Goal: Information Seeking & Learning: Learn about a topic

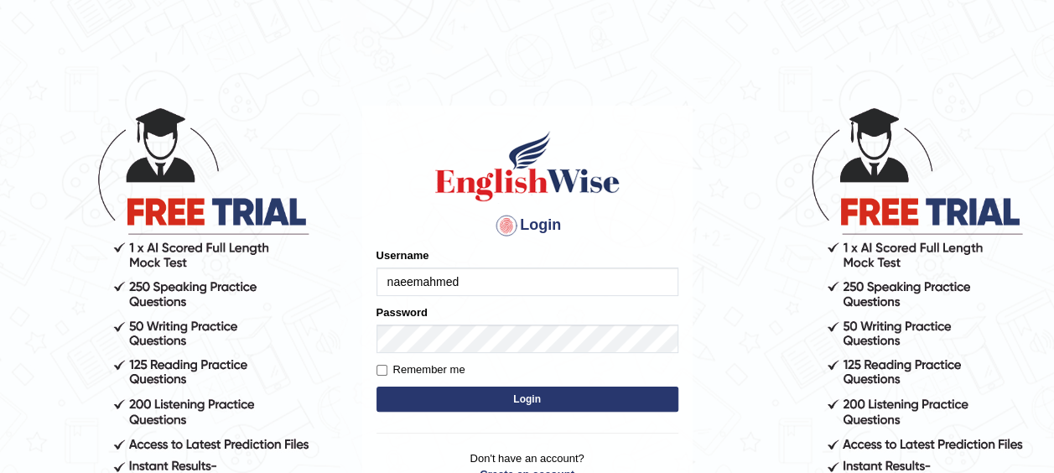
type input "naeemahmed"
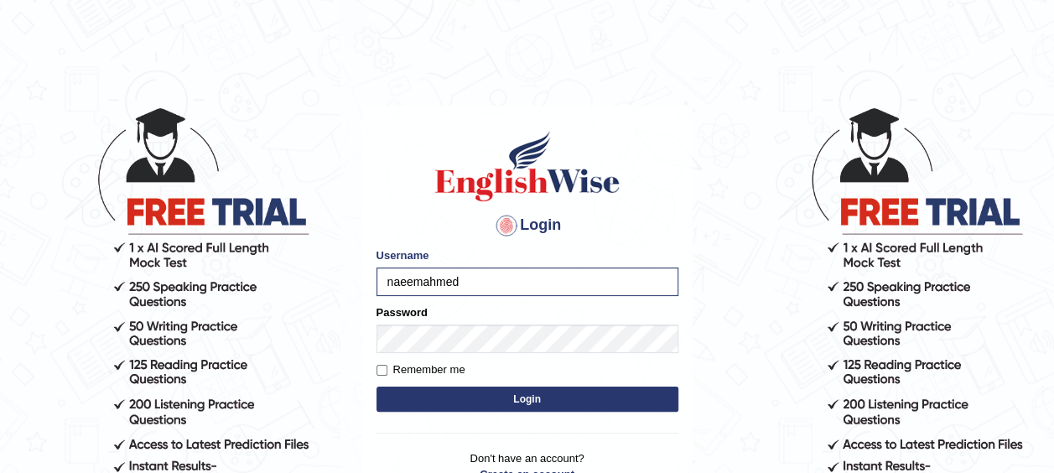
click at [505, 392] on button "Login" at bounding box center [527, 398] width 302 height 25
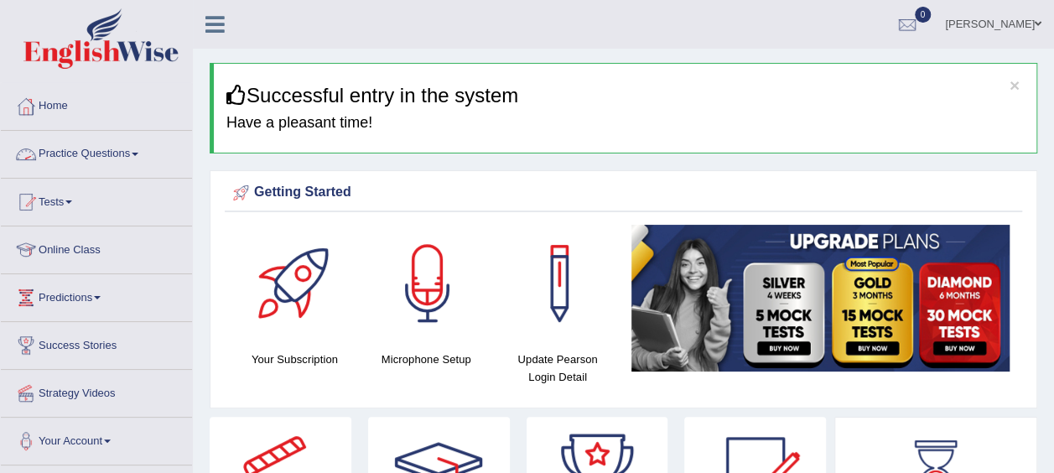
click at [84, 153] on link "Practice Questions" at bounding box center [96, 152] width 191 height 42
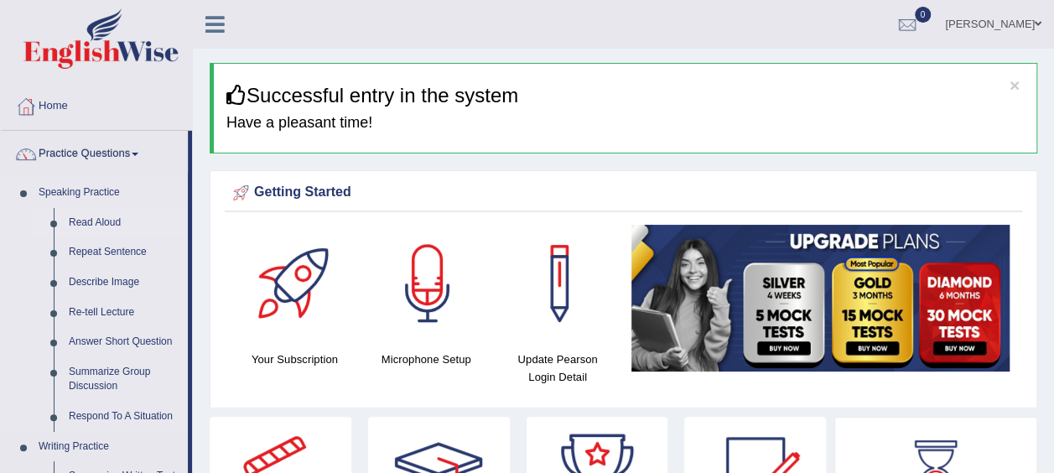
click at [95, 218] on link "Read Aloud" at bounding box center [124, 223] width 127 height 30
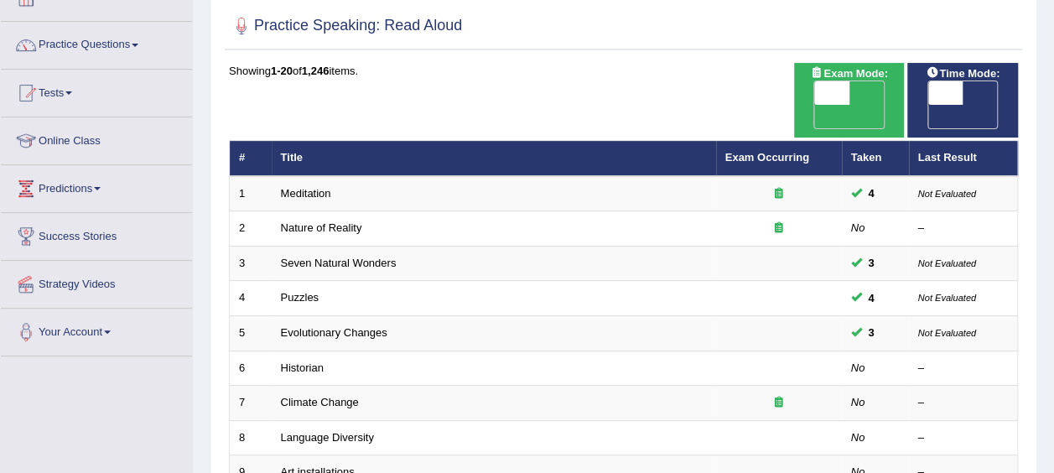
scroll to position [116, 0]
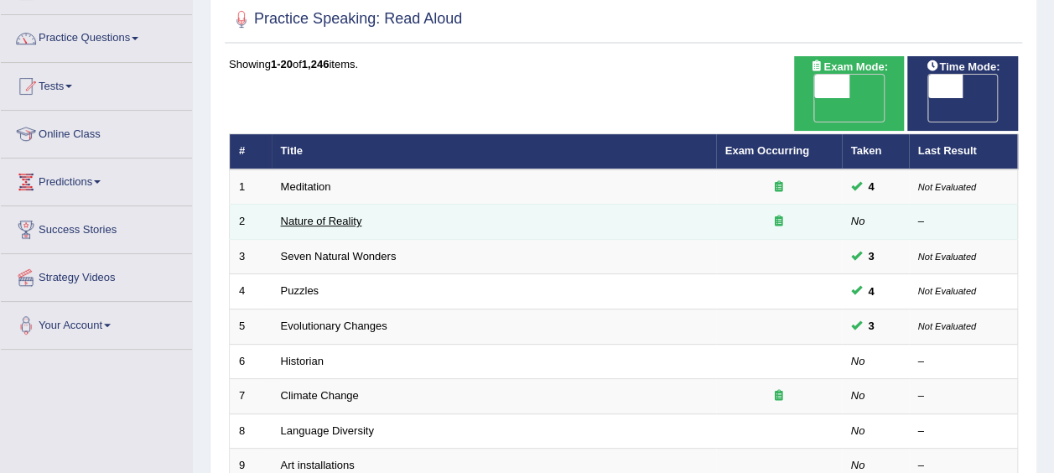
click at [298, 215] on link "Nature of Reality" at bounding box center [321, 221] width 81 height 13
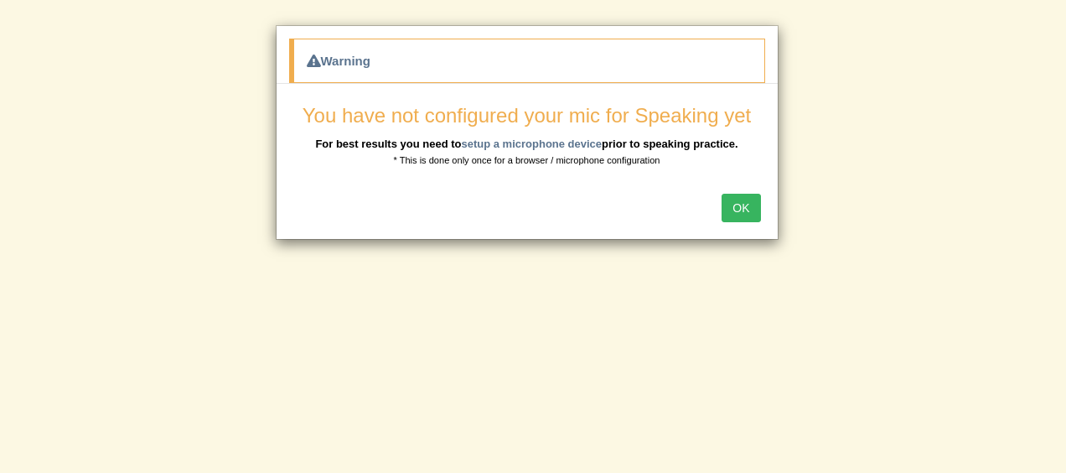
click at [735, 207] on button "OK" at bounding box center [741, 208] width 39 height 28
click at [756, 215] on button "OK" at bounding box center [741, 208] width 39 height 28
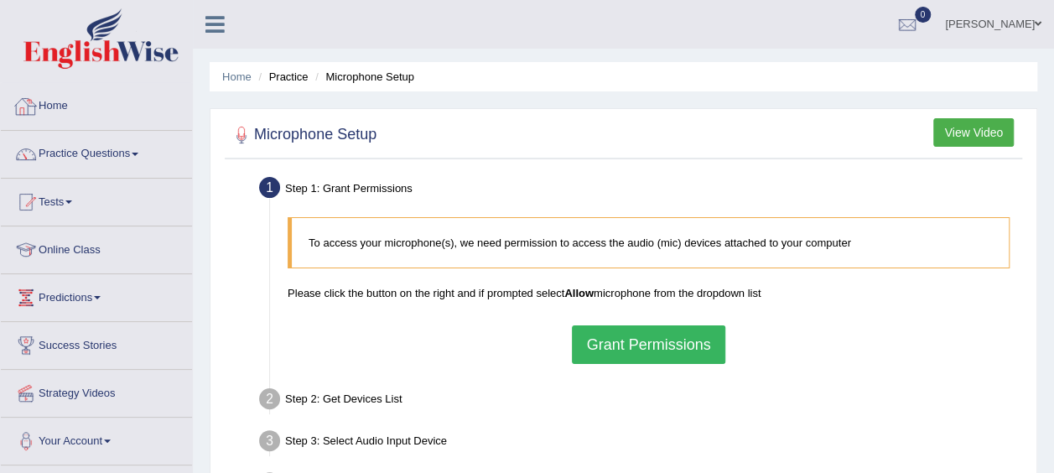
click at [54, 106] on link "Home" at bounding box center [96, 104] width 191 height 42
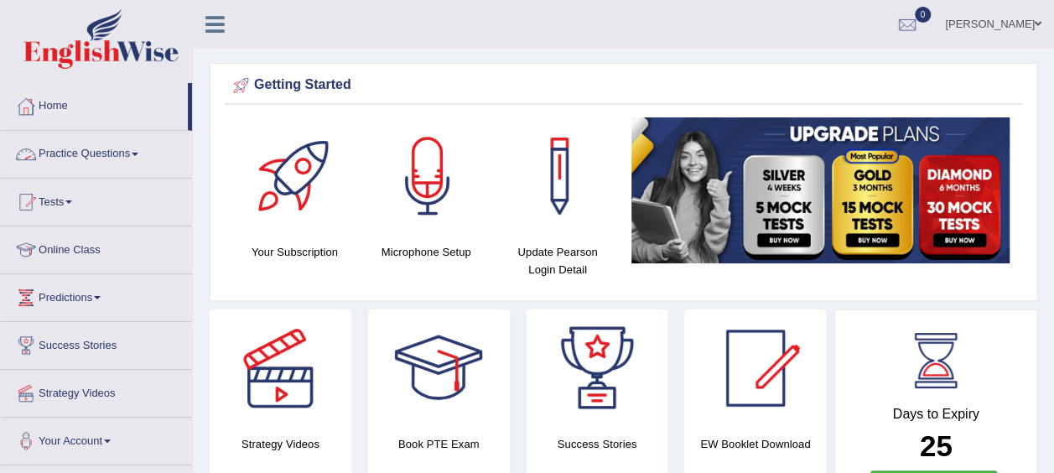
click at [78, 151] on link "Practice Questions" at bounding box center [96, 152] width 191 height 42
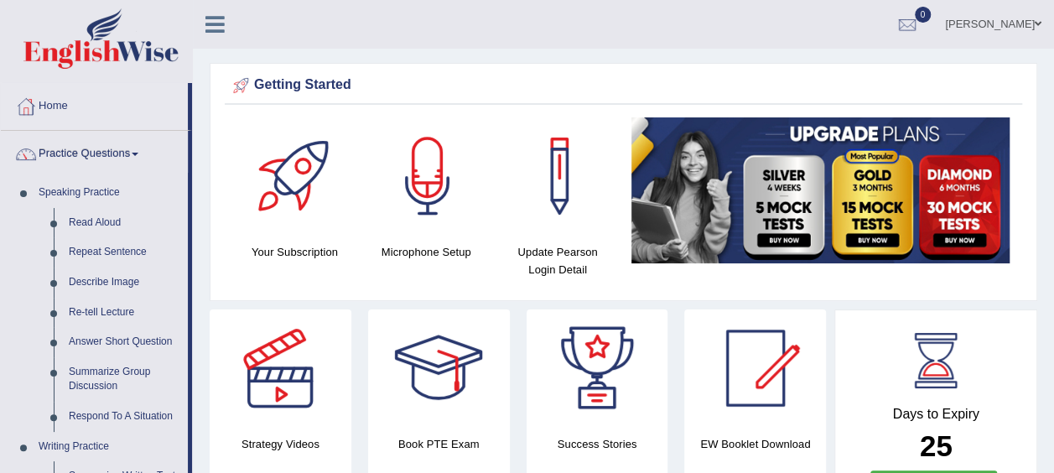
drag, startPoint x: 192, startPoint y: 190, endPoint x: 188, endPoint y: 231, distance: 41.3
click at [107, 249] on link "Repeat Sentence" at bounding box center [124, 252] width 127 height 30
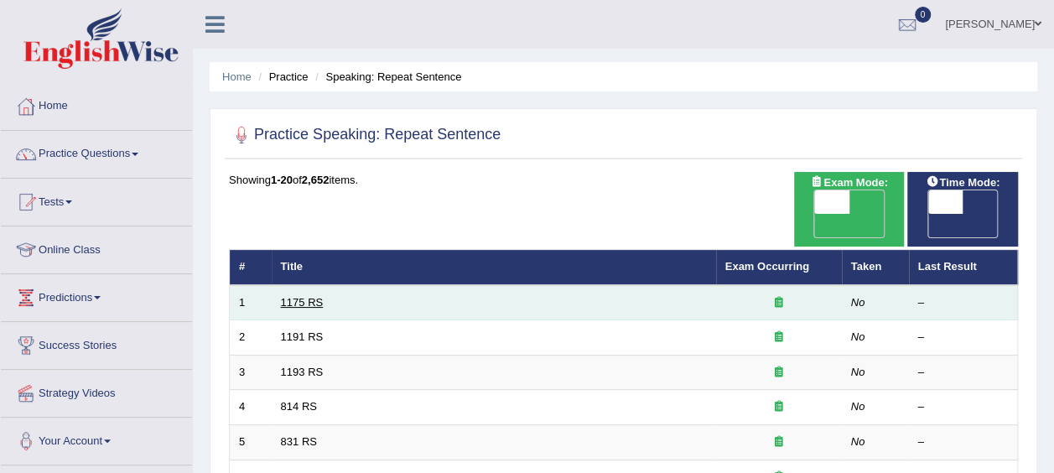
click at [298, 296] on link "1175 RS" at bounding box center [302, 302] width 43 height 13
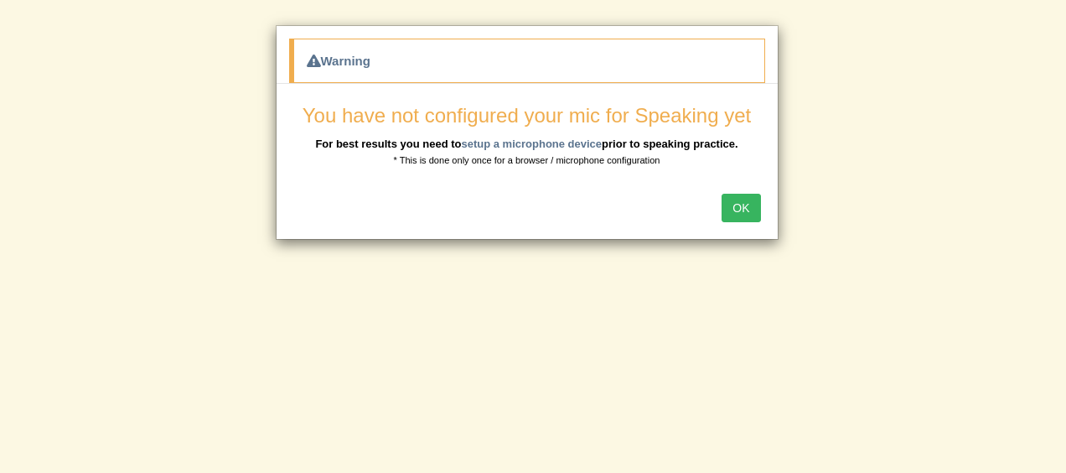
click at [749, 203] on button "OK" at bounding box center [741, 208] width 39 height 28
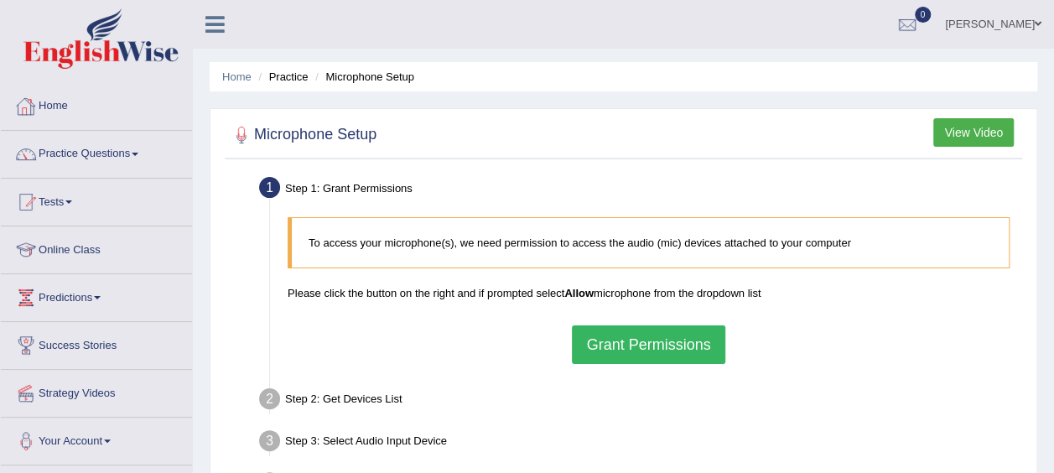
click at [65, 108] on link "Home" at bounding box center [96, 104] width 191 height 42
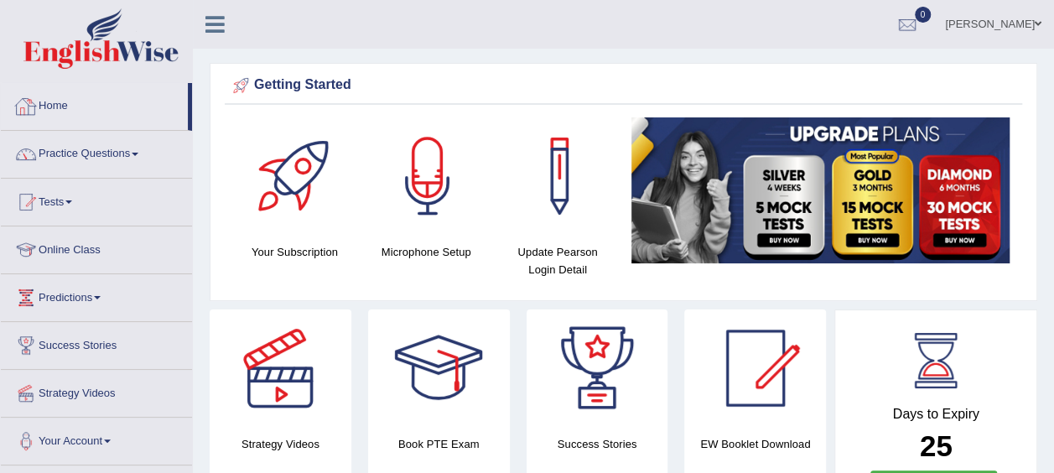
click at [97, 152] on link "Practice Questions" at bounding box center [96, 152] width 191 height 42
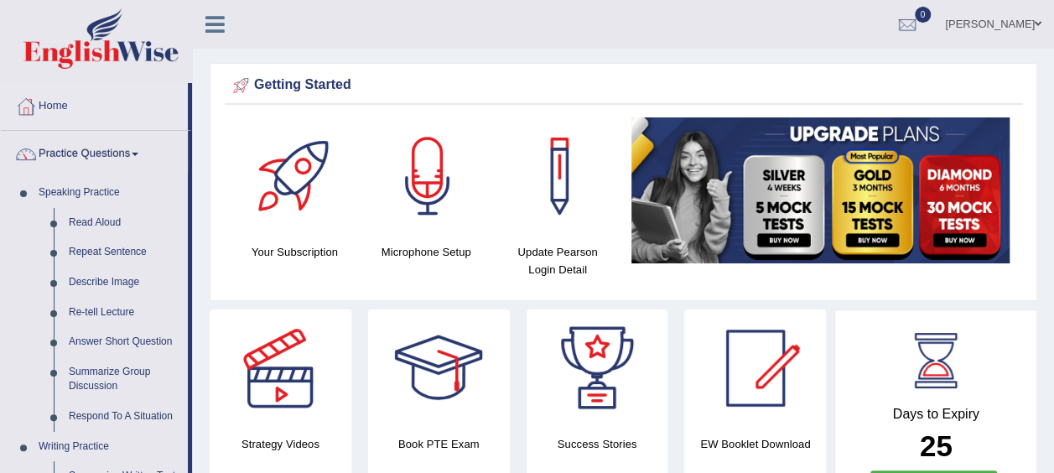
drag, startPoint x: 192, startPoint y: 151, endPoint x: 196, endPoint y: 256, distance: 105.7
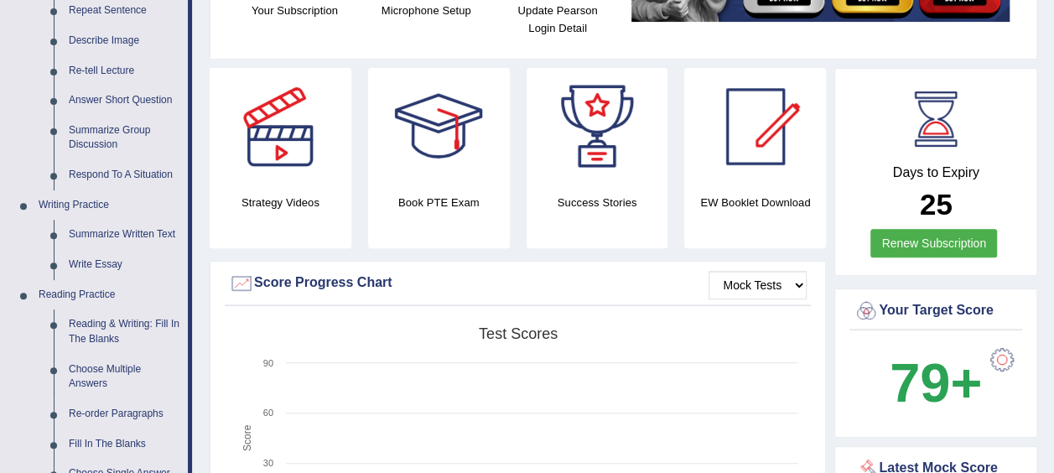
scroll to position [260, 0]
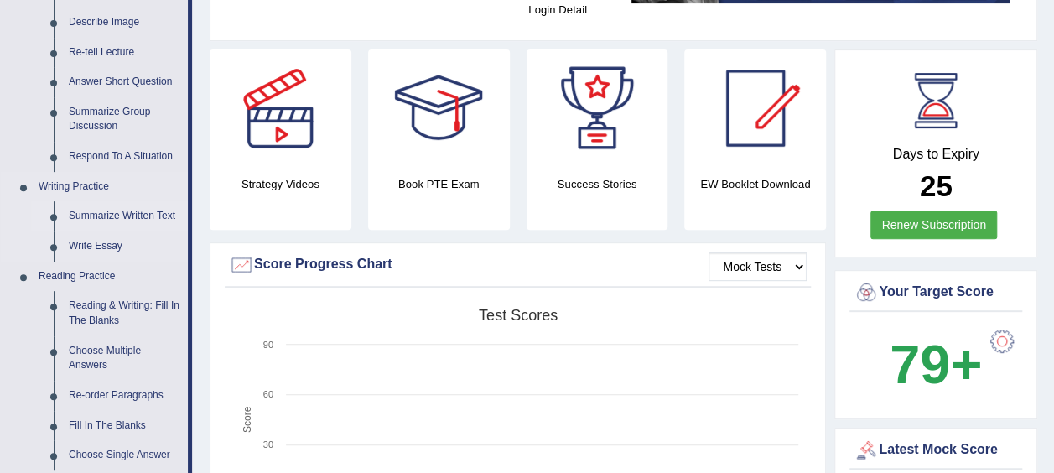
click at [108, 210] on link "Summarize Written Text" at bounding box center [124, 216] width 127 height 30
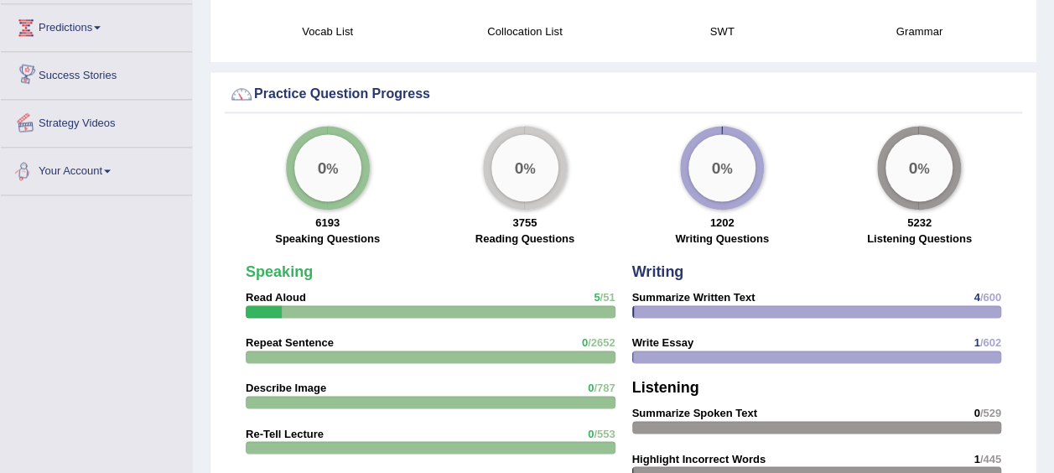
scroll to position [1113, 0]
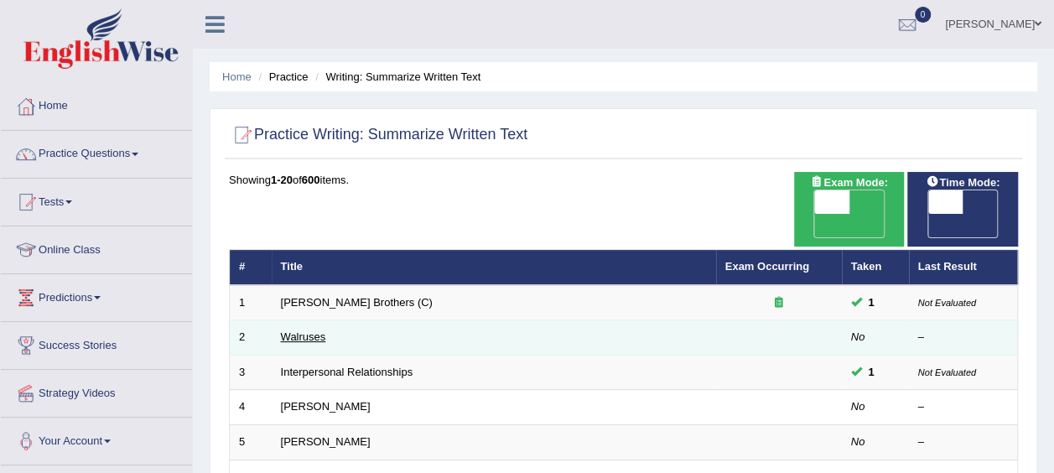
click at [312, 330] on link "Walruses" at bounding box center [303, 336] width 45 height 13
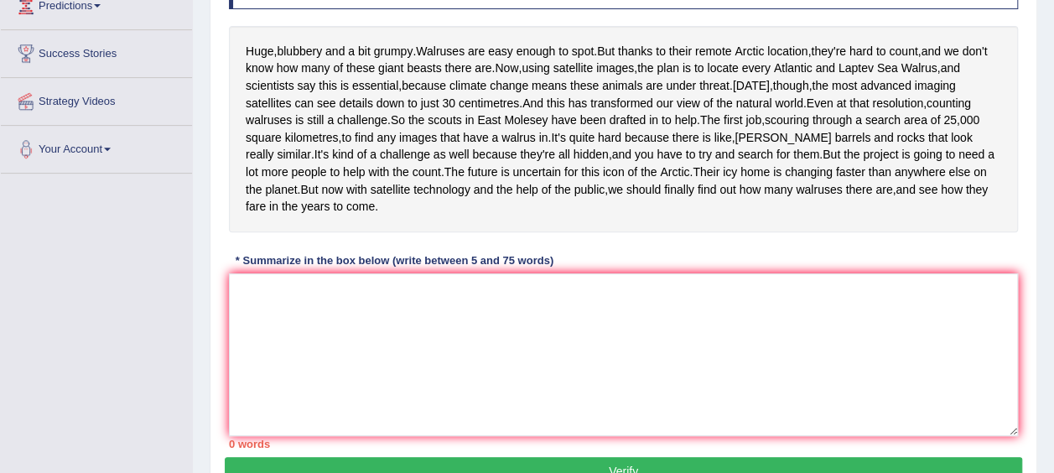
scroll to position [290, 0]
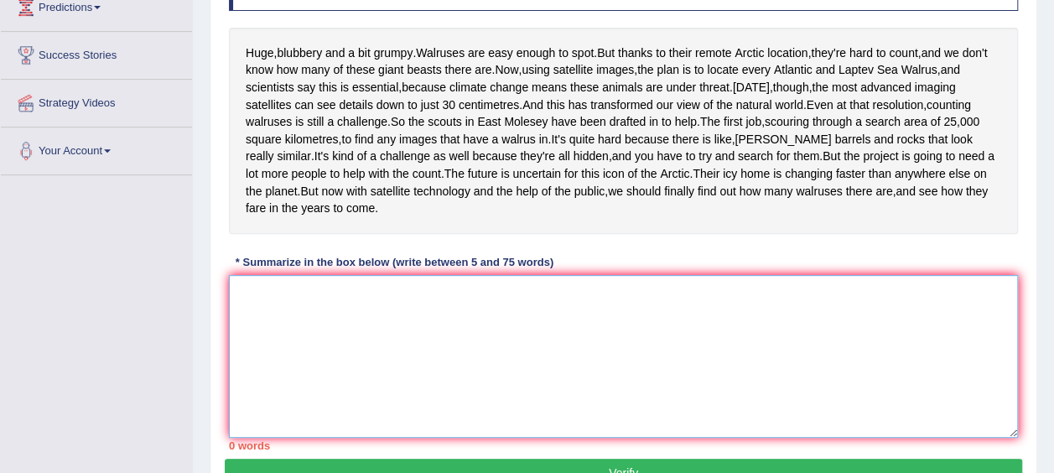
click at [397, 405] on textarea at bounding box center [623, 356] width 789 height 163
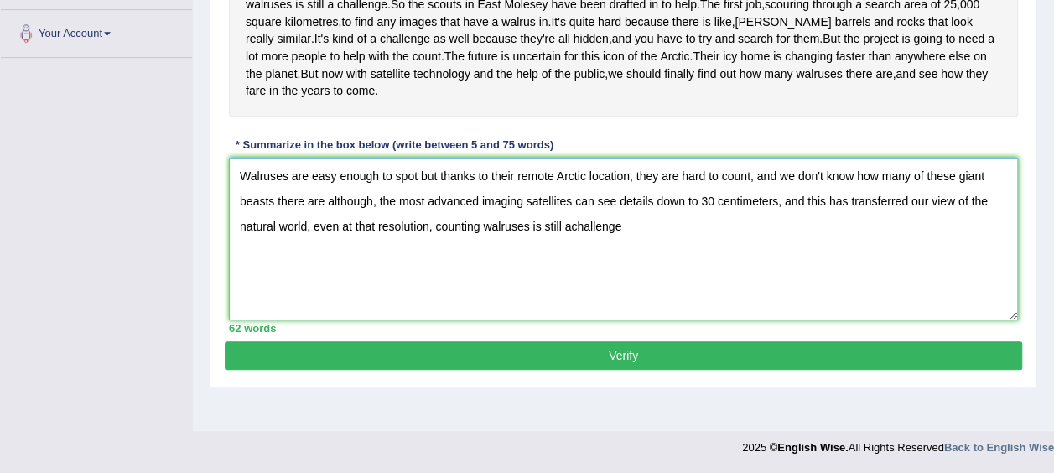
scroll to position [442, 0]
type textarea "Walruses are easy enough to spot but thanks to their remote Arctic location, th…"
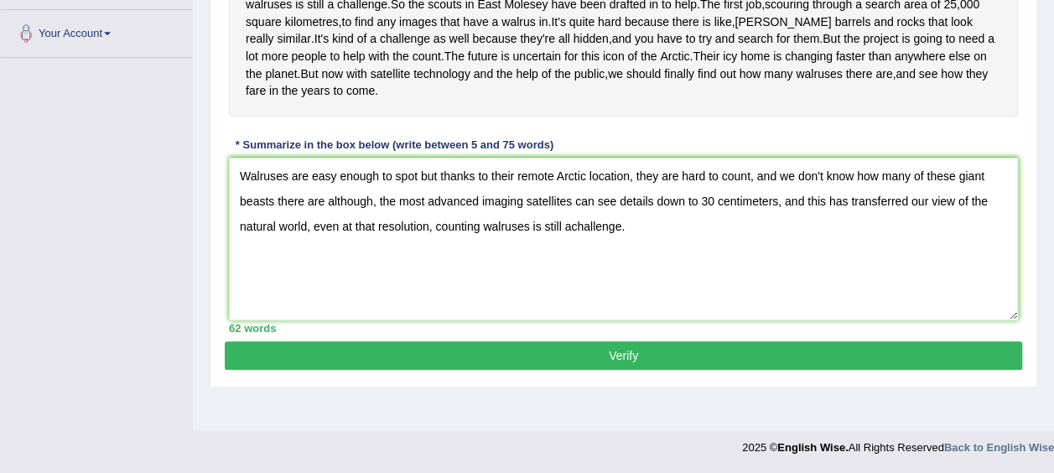
click at [639, 370] on button "Verify" at bounding box center [623, 355] width 797 height 28
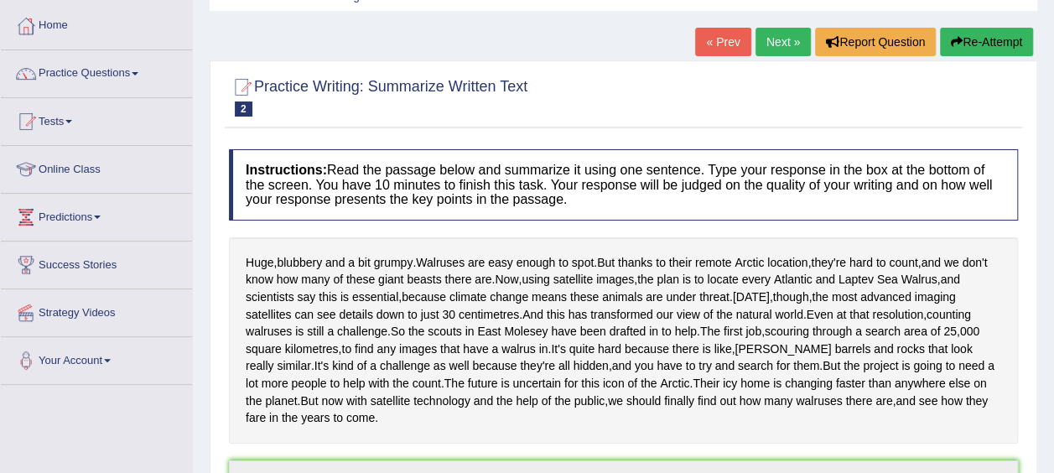
scroll to position [75, 0]
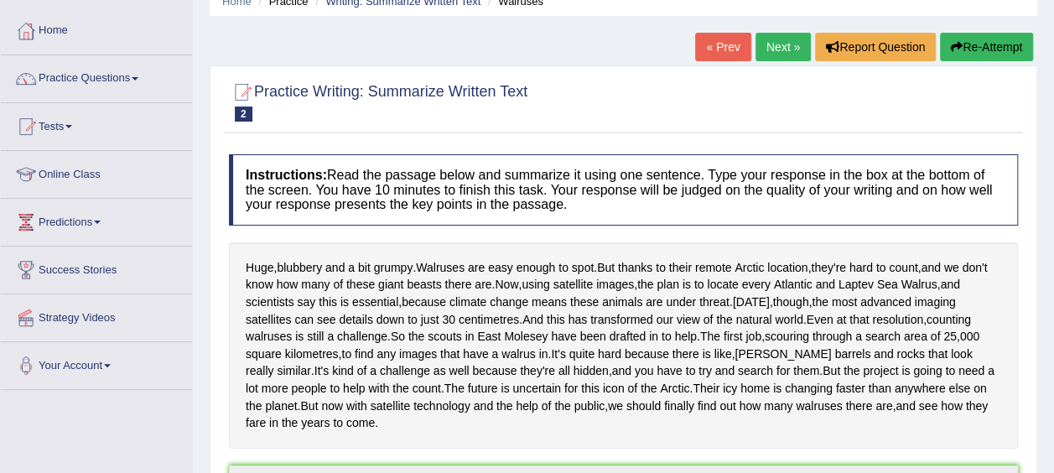
click at [791, 44] on link "Next »" at bounding box center [782, 47] width 55 height 28
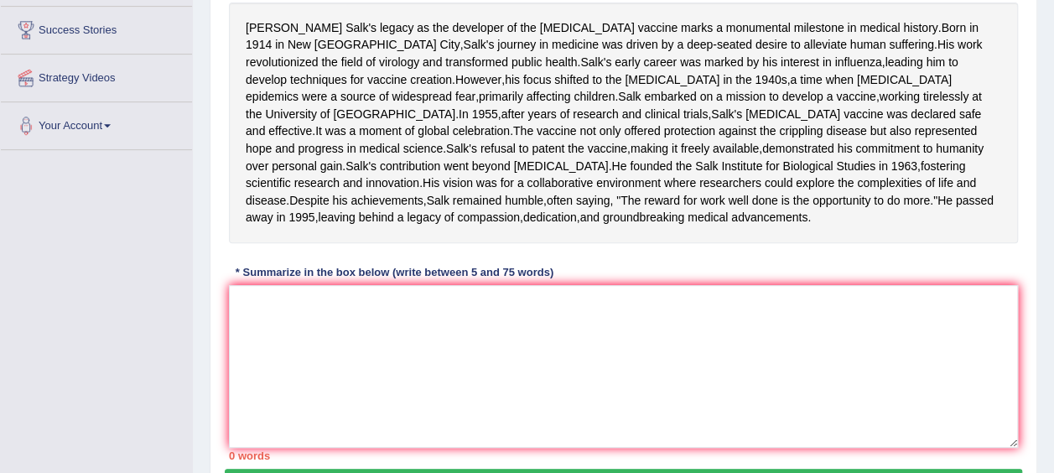
scroll to position [308, 0]
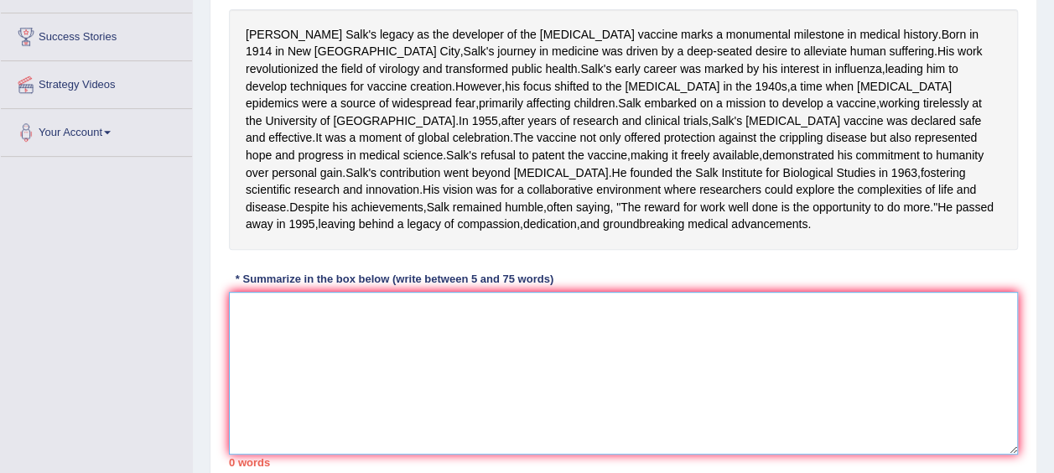
click at [369, 404] on textarea at bounding box center [623, 373] width 789 height 163
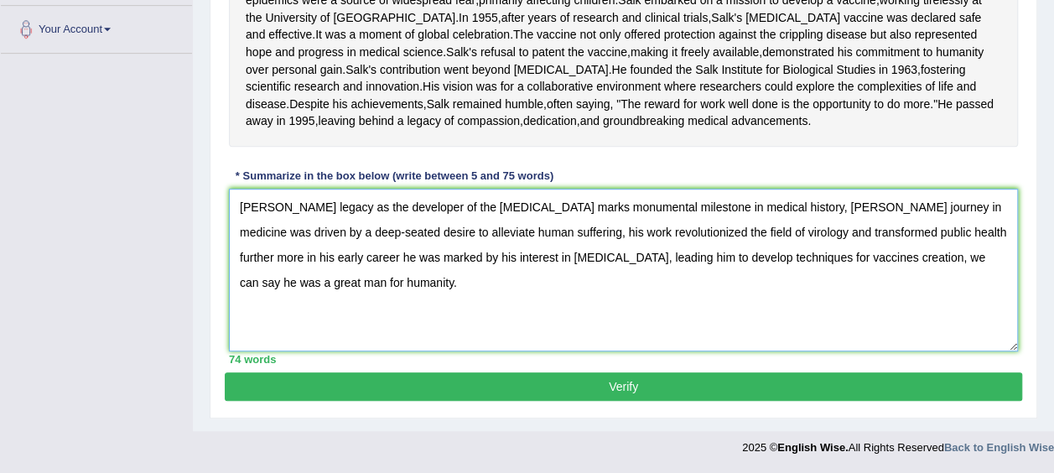
scroll to position [495, 0]
type textarea "[PERSON_NAME] legacy as the developer of the [MEDICAL_DATA] marks monumental mi…"
click at [633, 384] on button "Verify" at bounding box center [623, 386] width 797 height 28
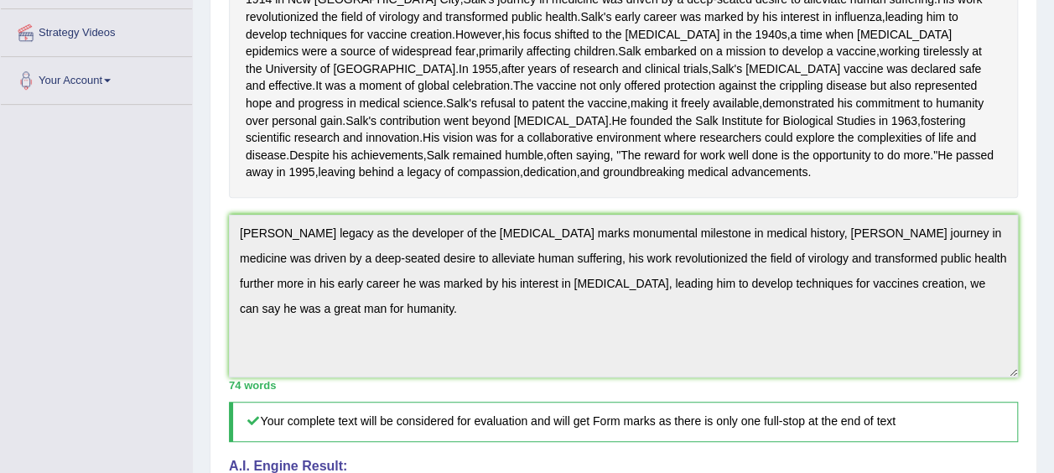
scroll to position [0, 0]
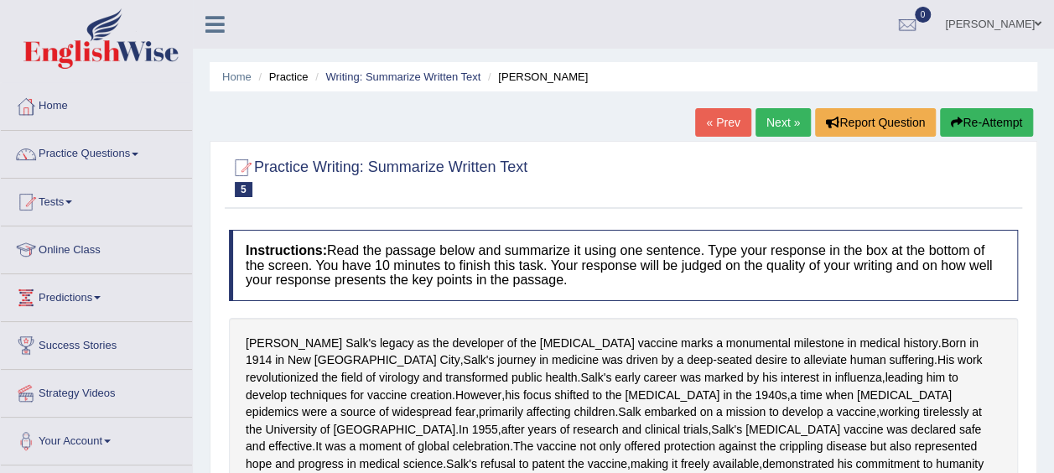
click at [639, 246] on h4 "Instructions: Read the passage below and summarize it using one sentence. Type …" at bounding box center [623, 265] width 789 height 71
click at [126, 143] on link "Practice Questions" at bounding box center [96, 152] width 191 height 42
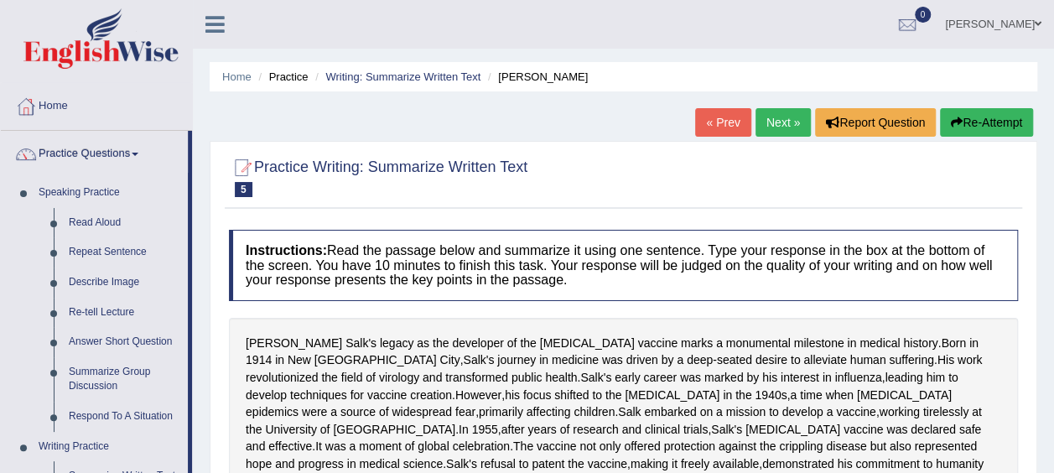
drag, startPoint x: 190, startPoint y: 211, endPoint x: 215, endPoint y: 335, distance: 126.6
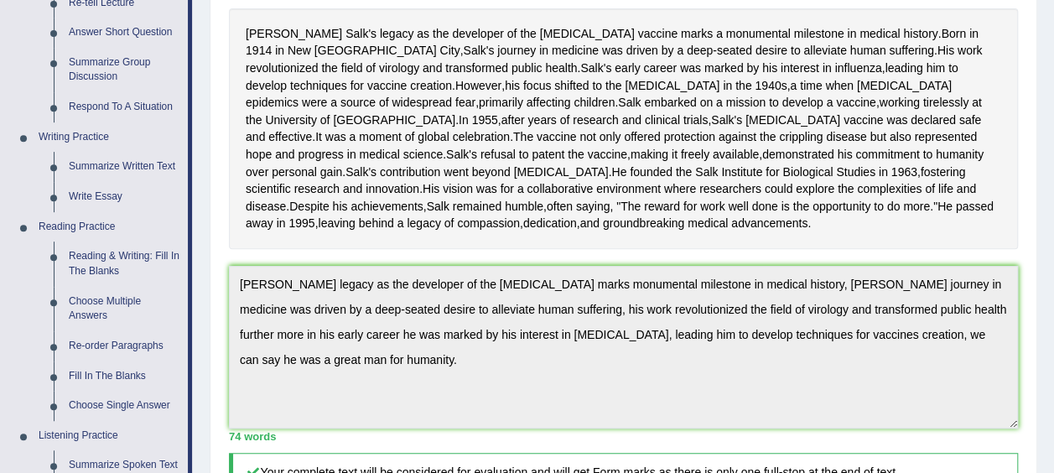
scroll to position [306, 0]
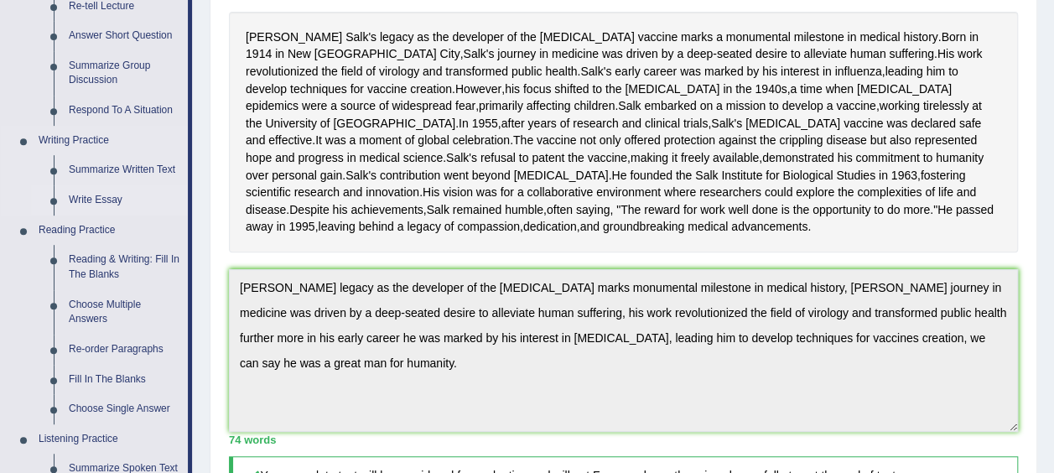
click at [85, 198] on link "Write Essay" at bounding box center [124, 200] width 127 height 30
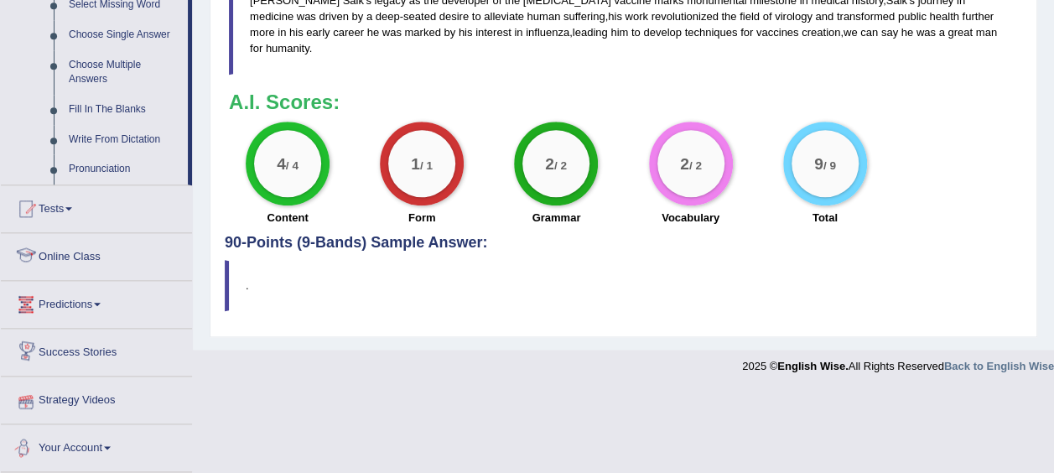
scroll to position [854, 0]
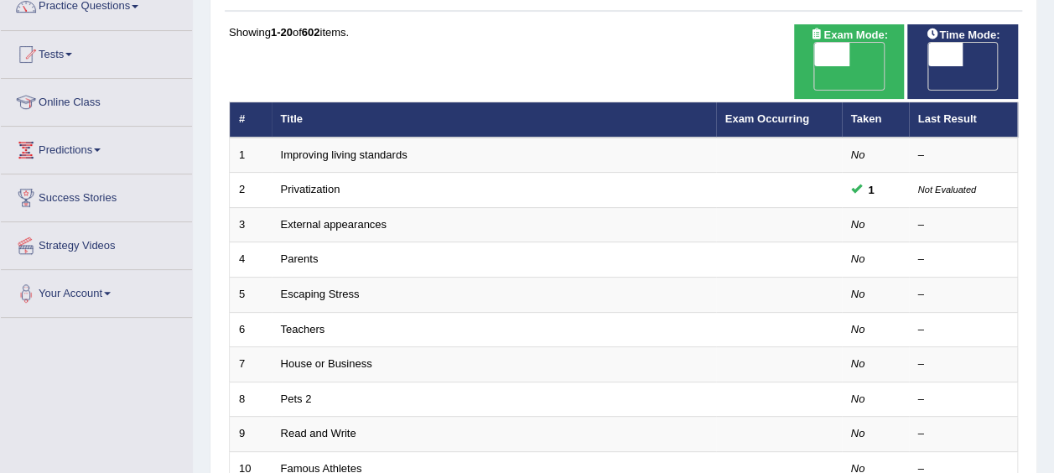
scroll to position [132, 0]
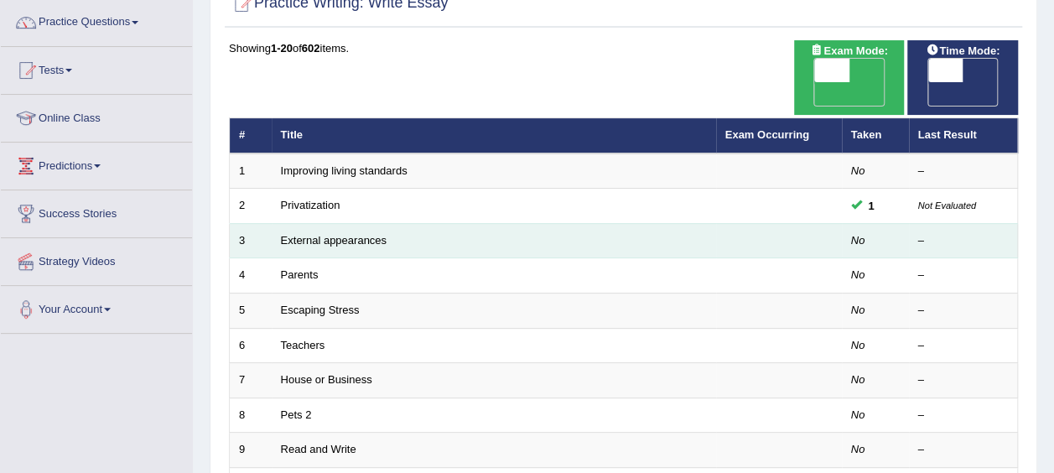
click at [852, 234] on em "No" at bounding box center [858, 240] width 14 height 13
click at [329, 234] on link "External appearances" at bounding box center [334, 240] width 106 height 13
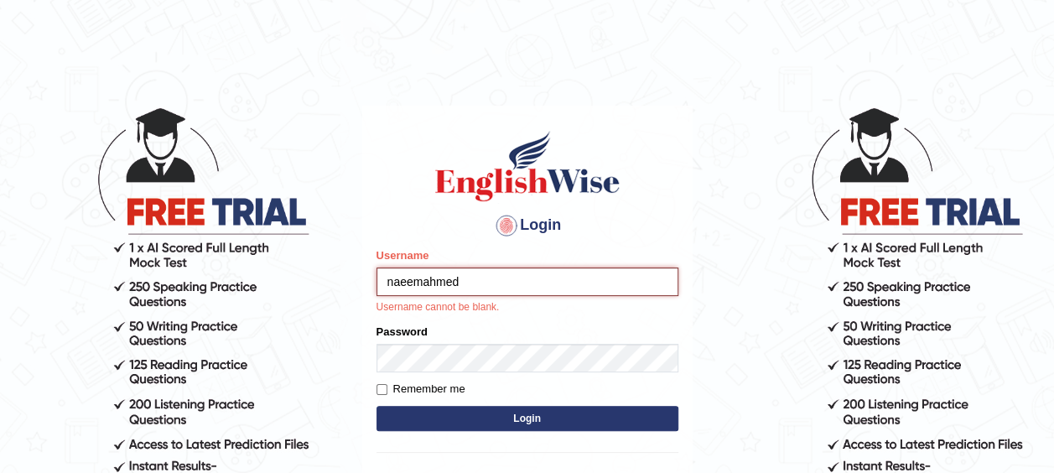
type input "naeemahmed"
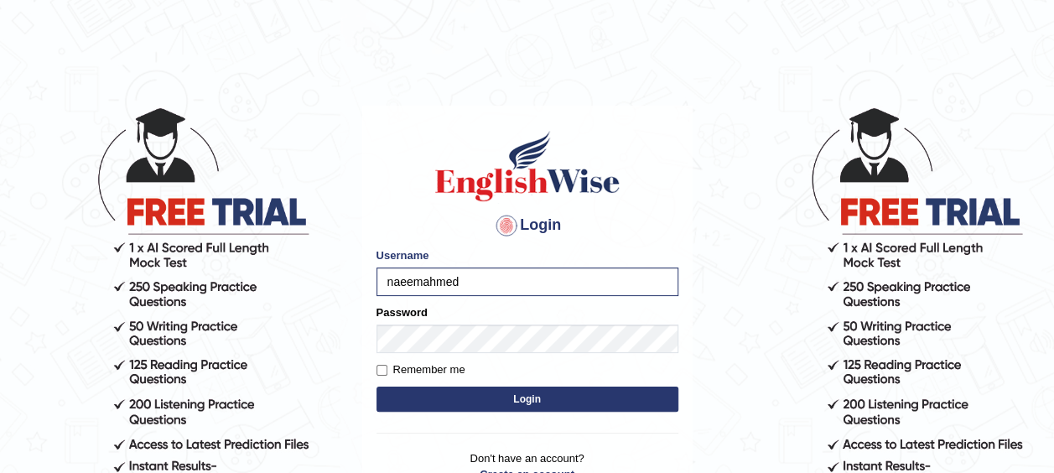
click at [498, 392] on button "Login" at bounding box center [527, 398] width 302 height 25
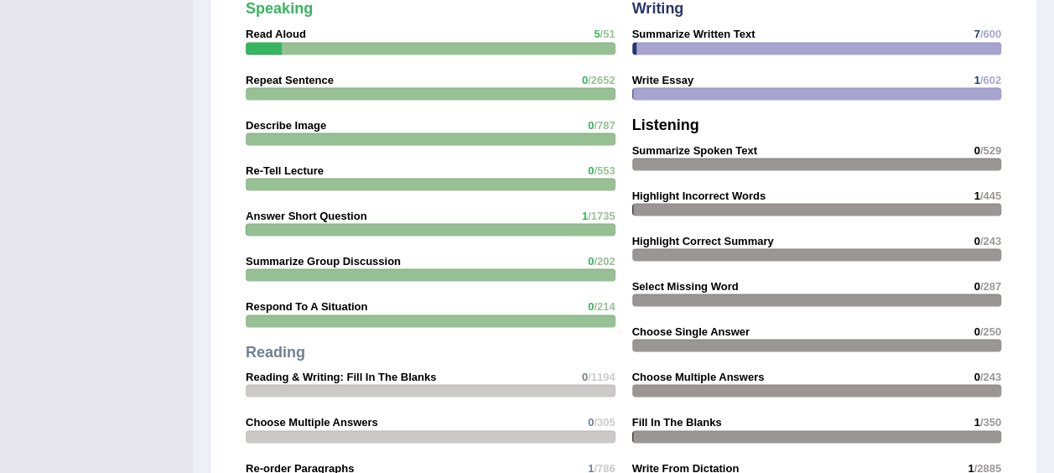
scroll to position [1518, 0]
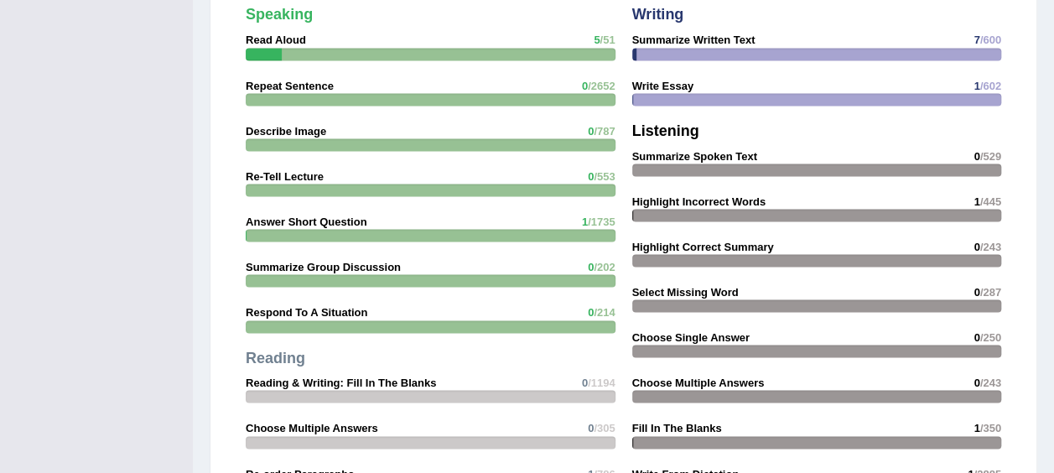
drag, startPoint x: 699, startPoint y: 191, endPoint x: 701, endPoint y: 209, distance: 17.7
click at [701, 209] on div "Writing Summarize Written Text 7 /600 Write Essay 1 /602 Listening Summarize Sp…" at bounding box center [817, 254] width 386 height 512
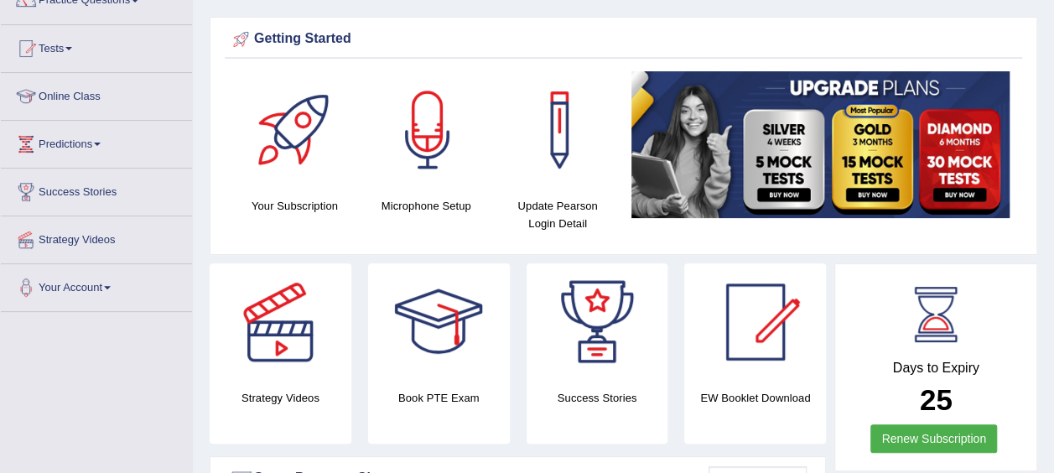
scroll to position [0, 0]
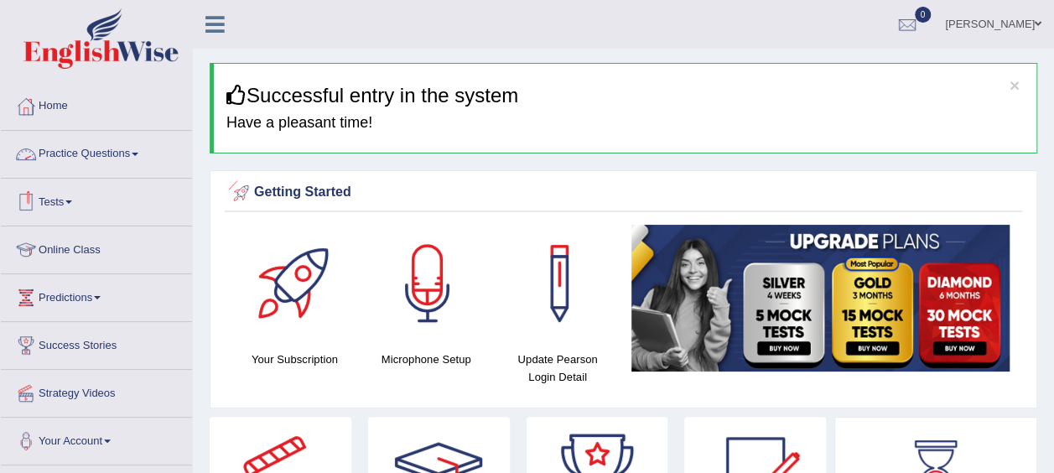
click at [144, 163] on link "Practice Questions" at bounding box center [96, 152] width 191 height 42
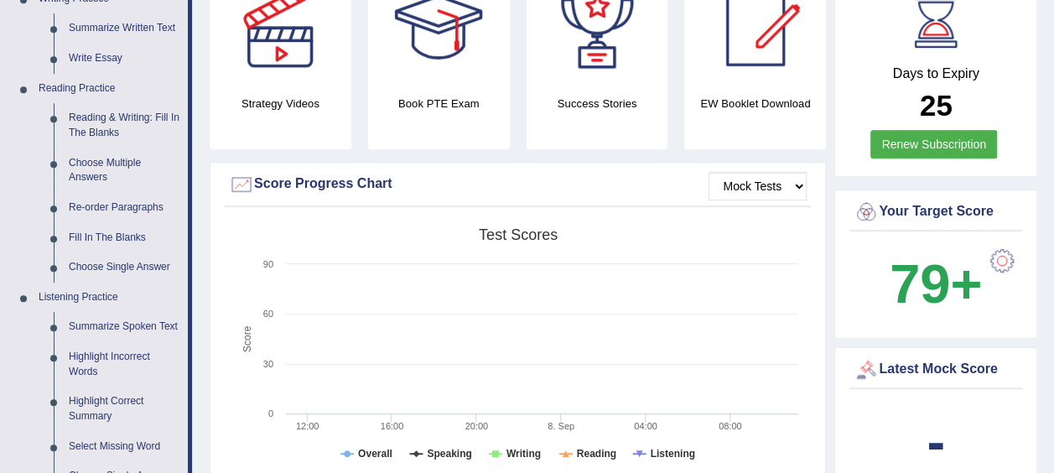
scroll to position [460, 0]
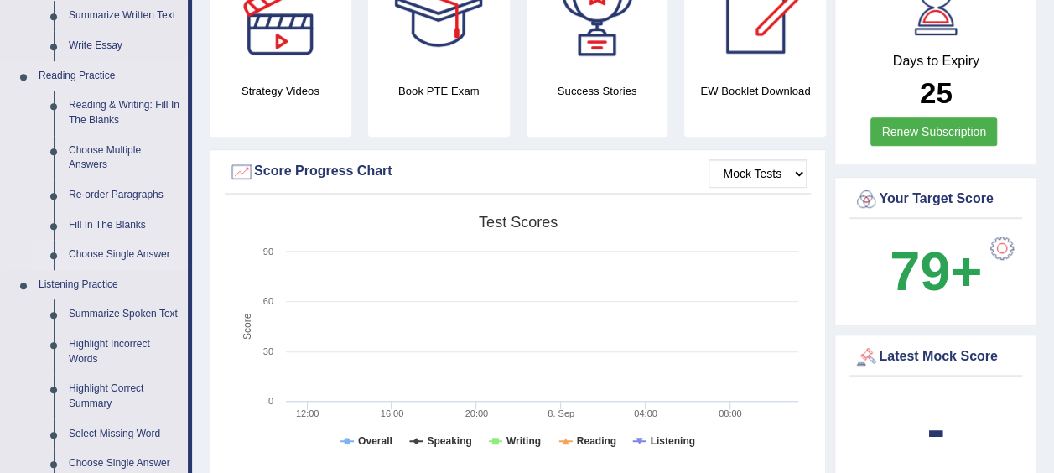
click at [102, 250] on link "Choose Single Answer" at bounding box center [124, 255] width 127 height 30
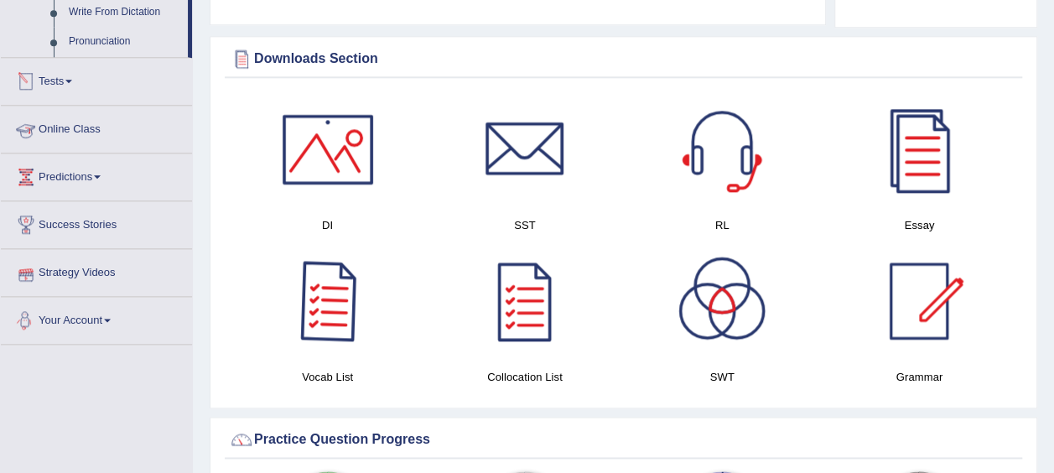
scroll to position [898, 0]
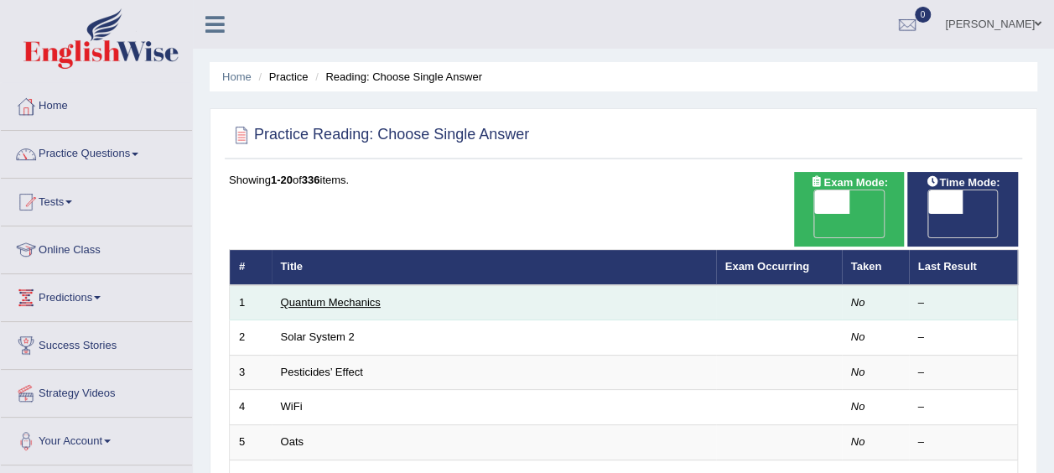
click at [320, 296] on link "Quantum Mechanics" at bounding box center [331, 302] width 100 height 13
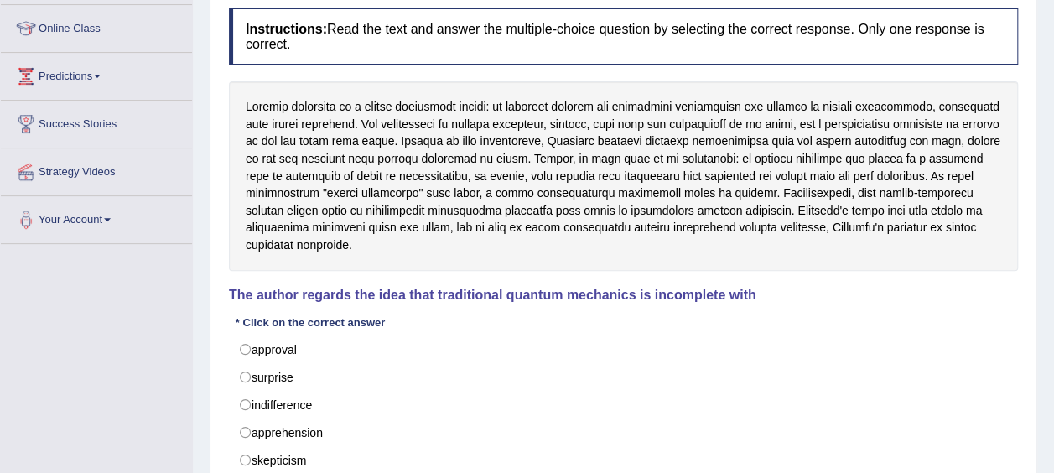
scroll to position [255, 0]
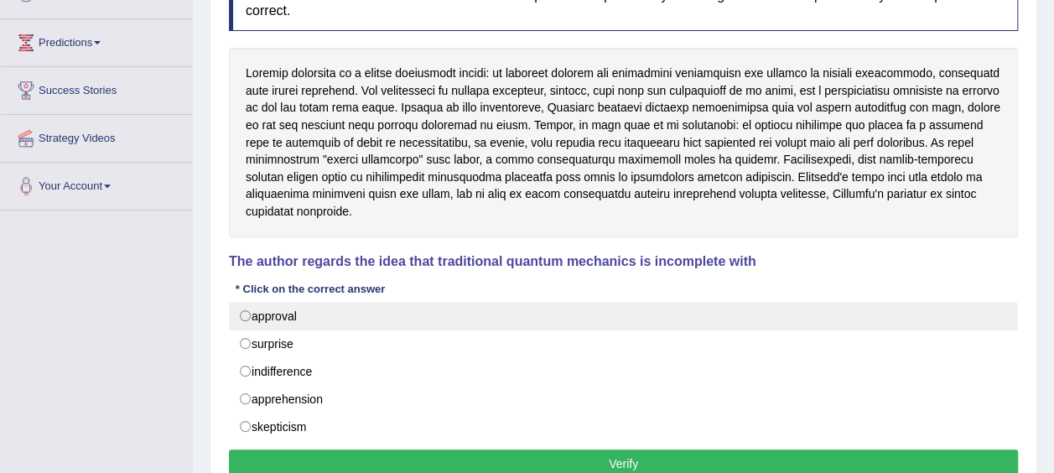
click at [237, 312] on label "approval" at bounding box center [623, 316] width 789 height 28
radio input "true"
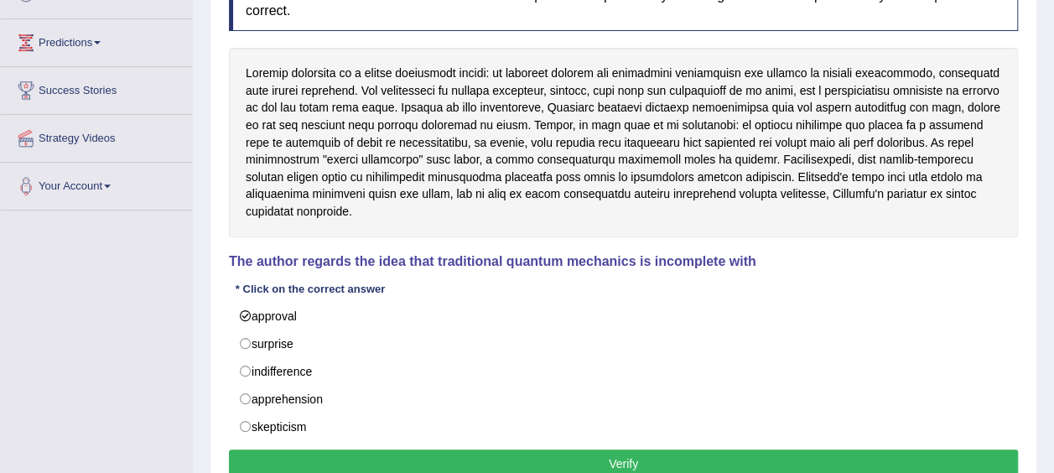
click at [553, 459] on button "Verify" at bounding box center [623, 463] width 789 height 28
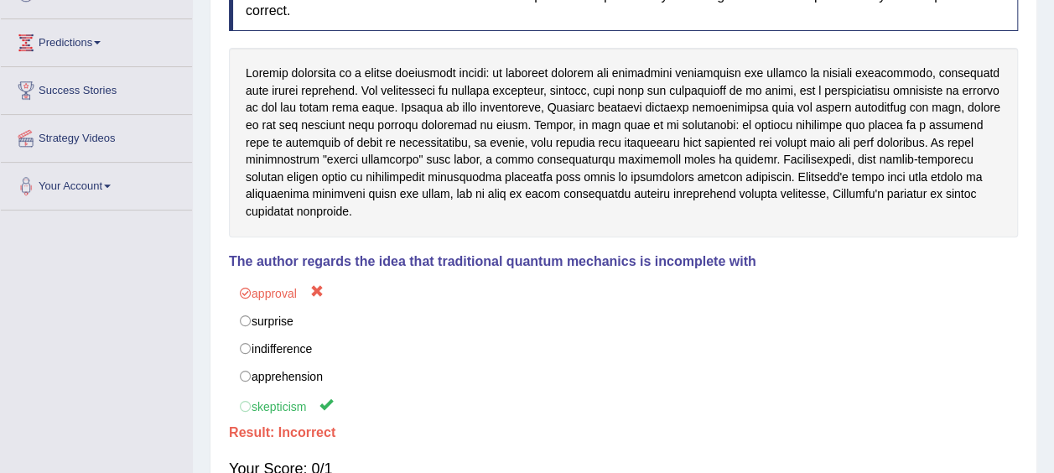
scroll to position [0, 0]
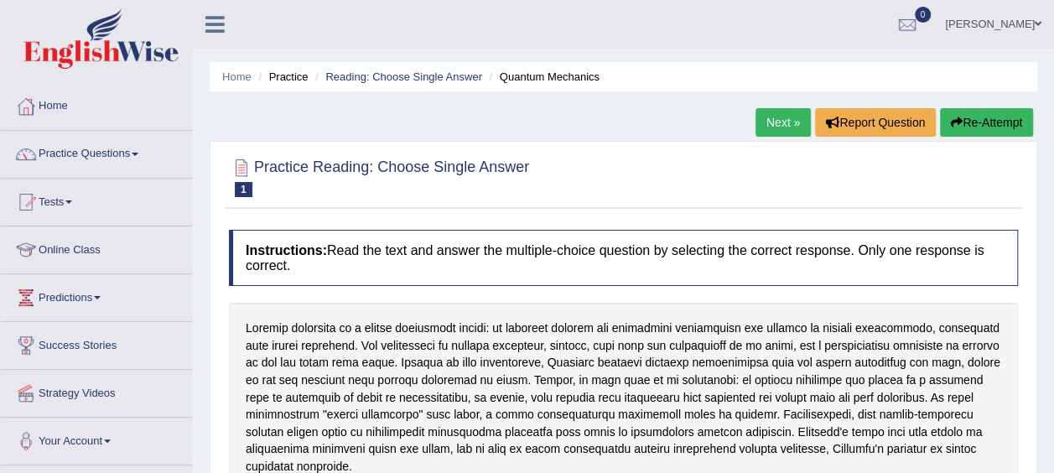
click at [783, 126] on link "Next »" at bounding box center [782, 122] width 55 height 28
